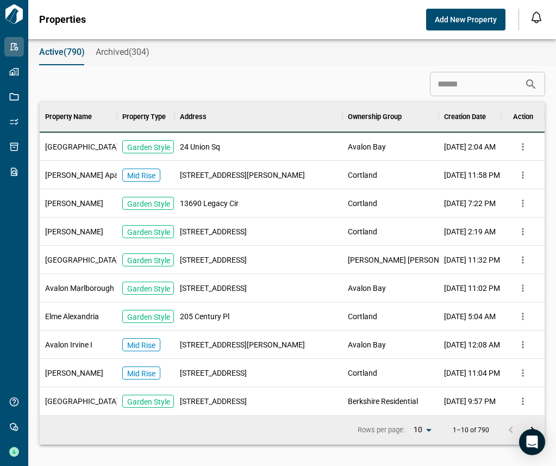
scroll to position [305, 501]
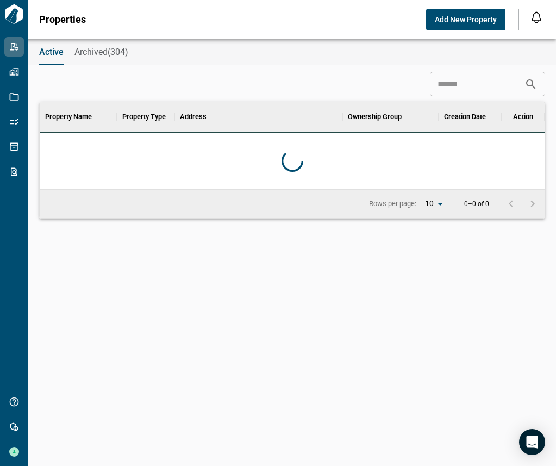
scroll to position [305, 501]
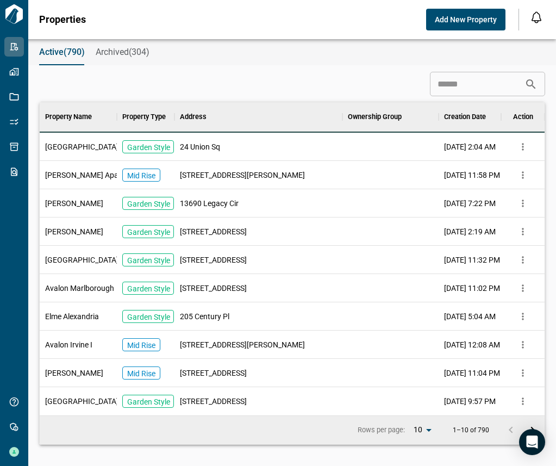
scroll to position [305, 501]
